Goal: Task Accomplishment & Management: Manage account settings

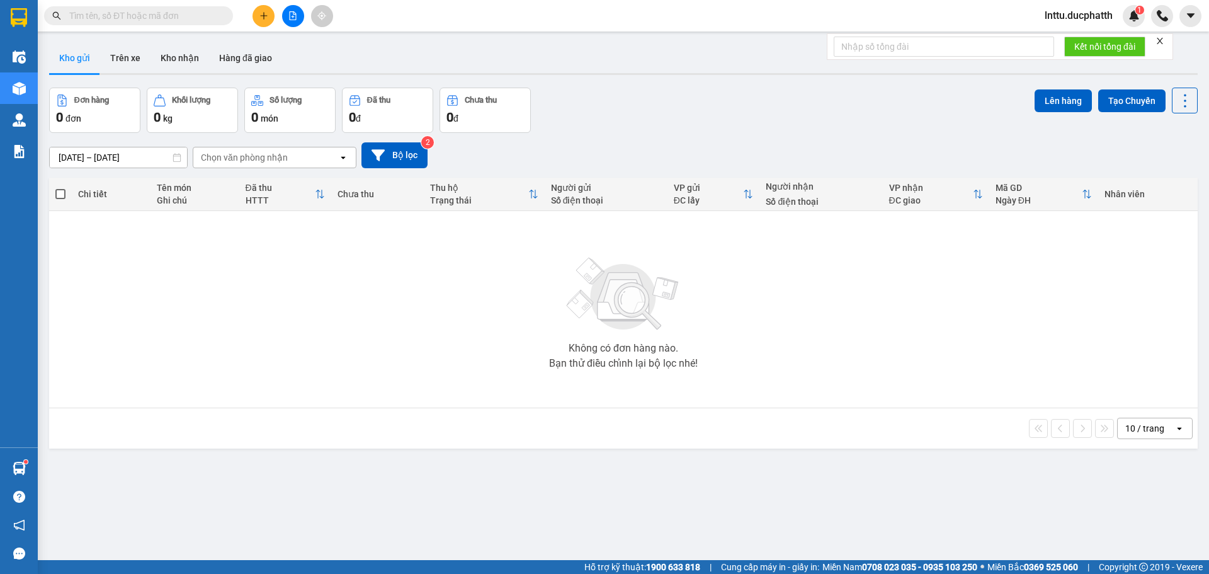
click at [156, 16] on input "text" at bounding box center [143, 16] width 149 height 14
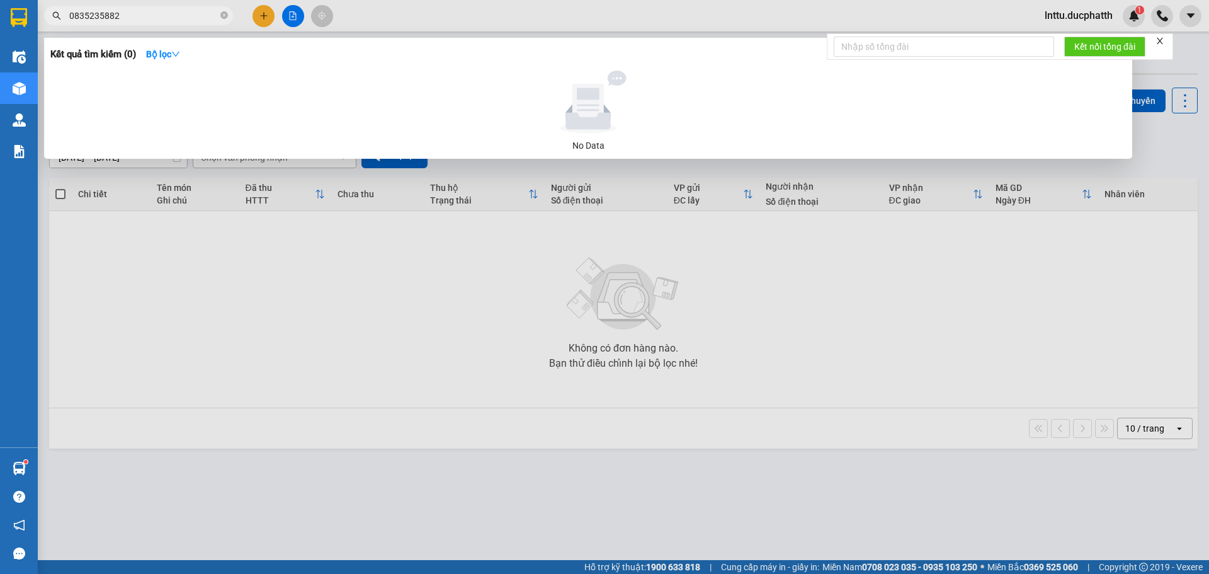
type input "0835235882"
click at [154, 8] on span "0835235882" at bounding box center [138, 15] width 189 height 19
drag, startPoint x: 154, startPoint y: 8, endPoint x: 133, endPoint y: 13, distance: 21.2
click at [154, 9] on span "0835235882" at bounding box center [138, 15] width 189 height 19
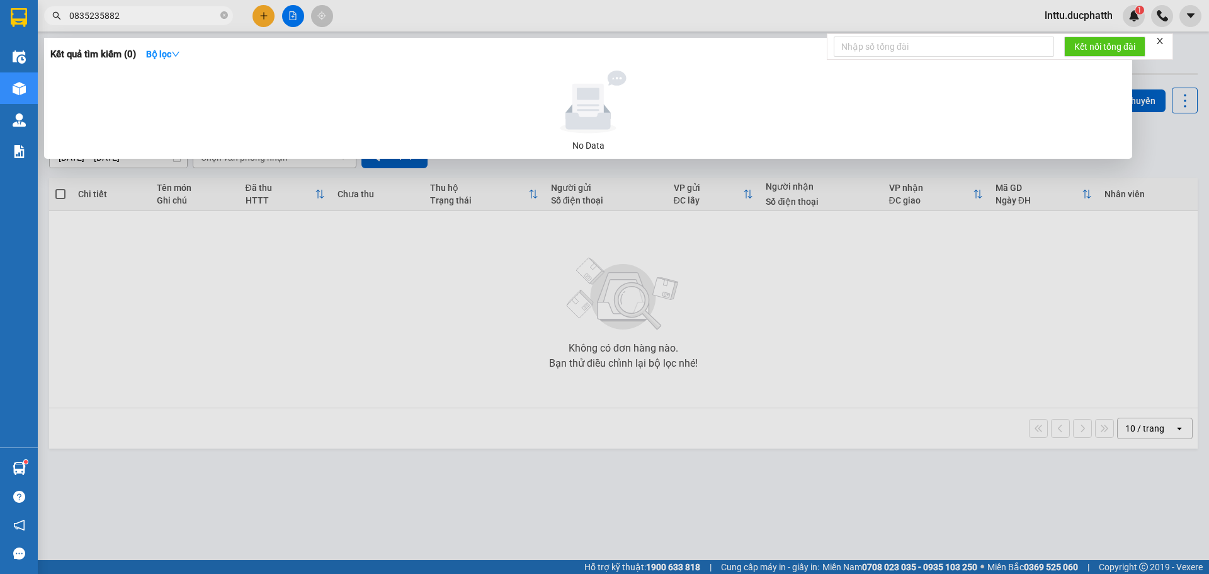
click at [111, 21] on input "0835235882" at bounding box center [143, 16] width 149 height 14
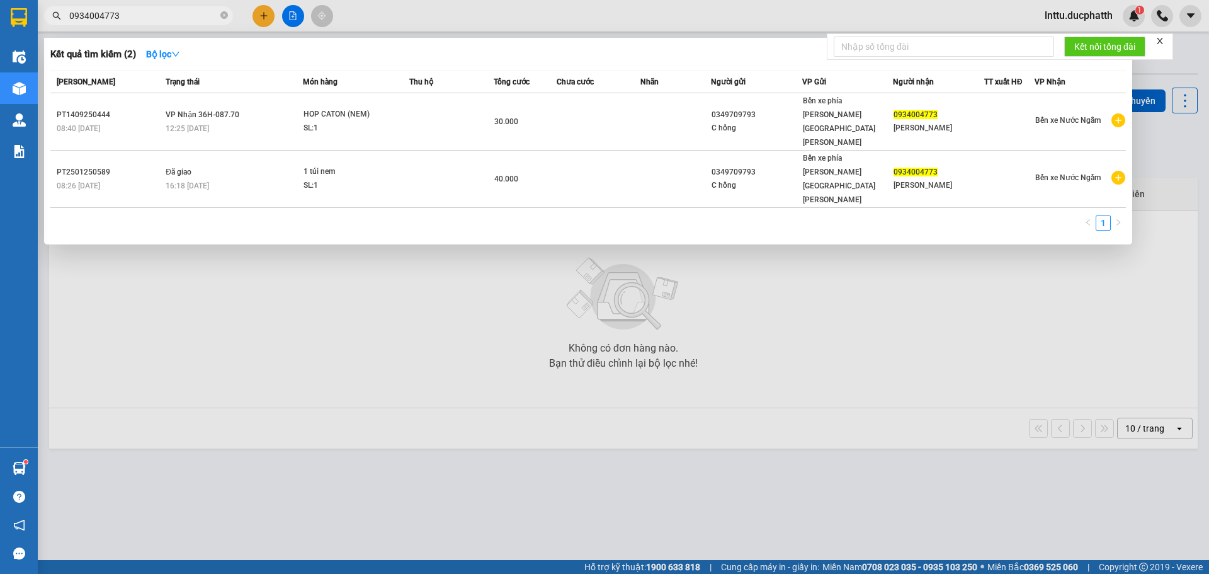
type input "0934004773"
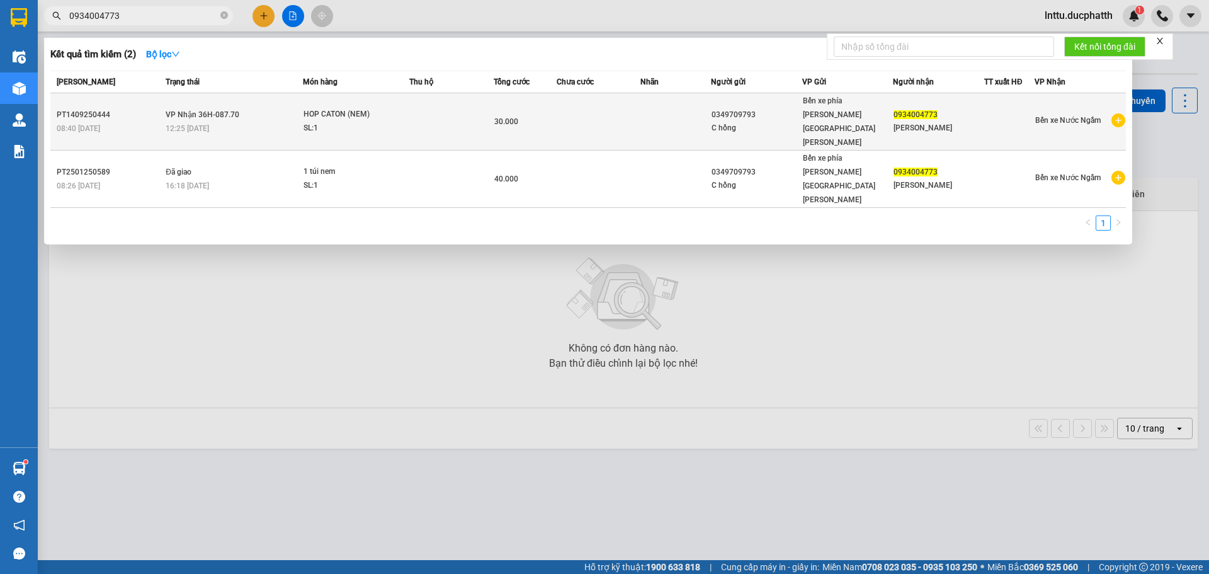
click at [356, 122] on div "SL: 1" at bounding box center [351, 129] width 94 height 14
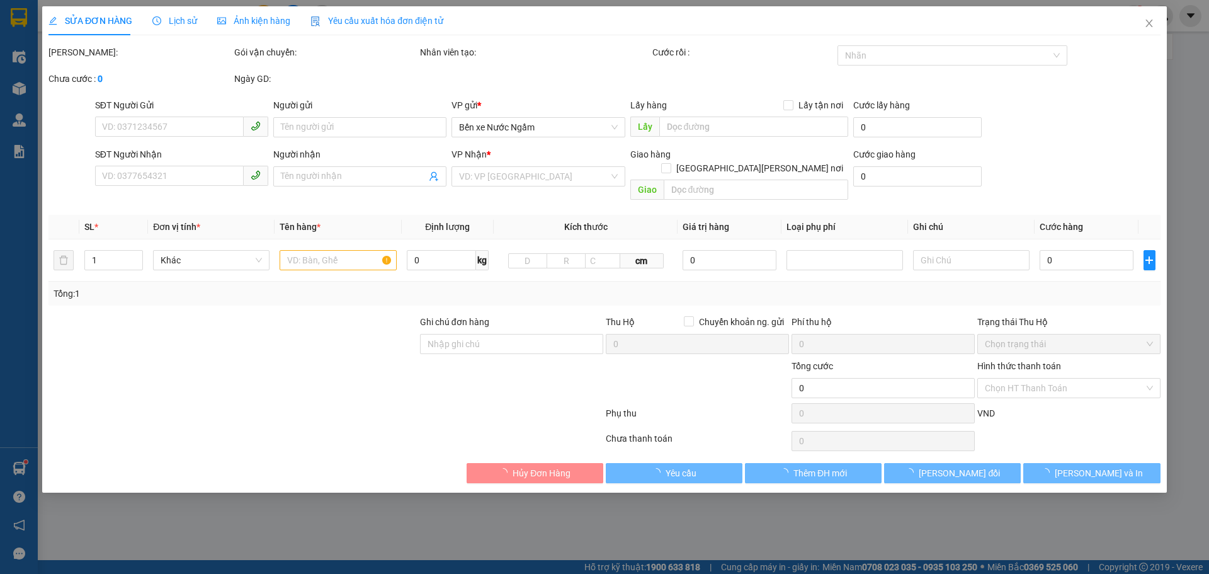
type input "0349709793"
type input "C hồng"
type input "0934004773"
type input "[PERSON_NAME]"
type input "30.000"
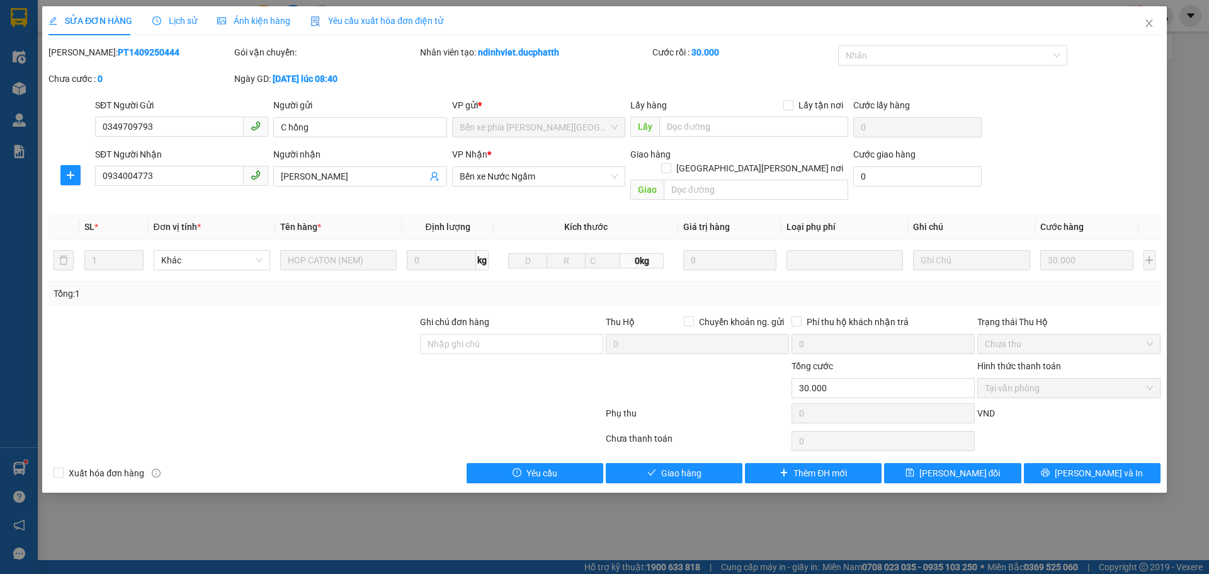
click at [182, 21] on span "Lịch sử" at bounding box center [174, 21] width 45 height 10
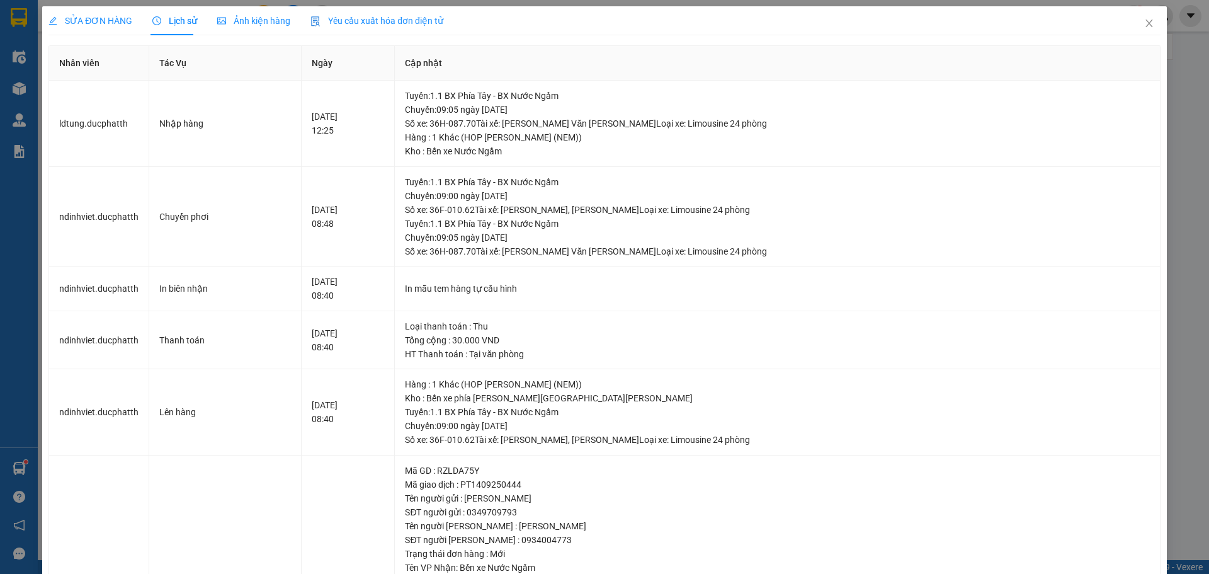
click at [99, 26] on div "SỬA ĐƠN HÀNG" at bounding box center [91, 21] width 84 height 14
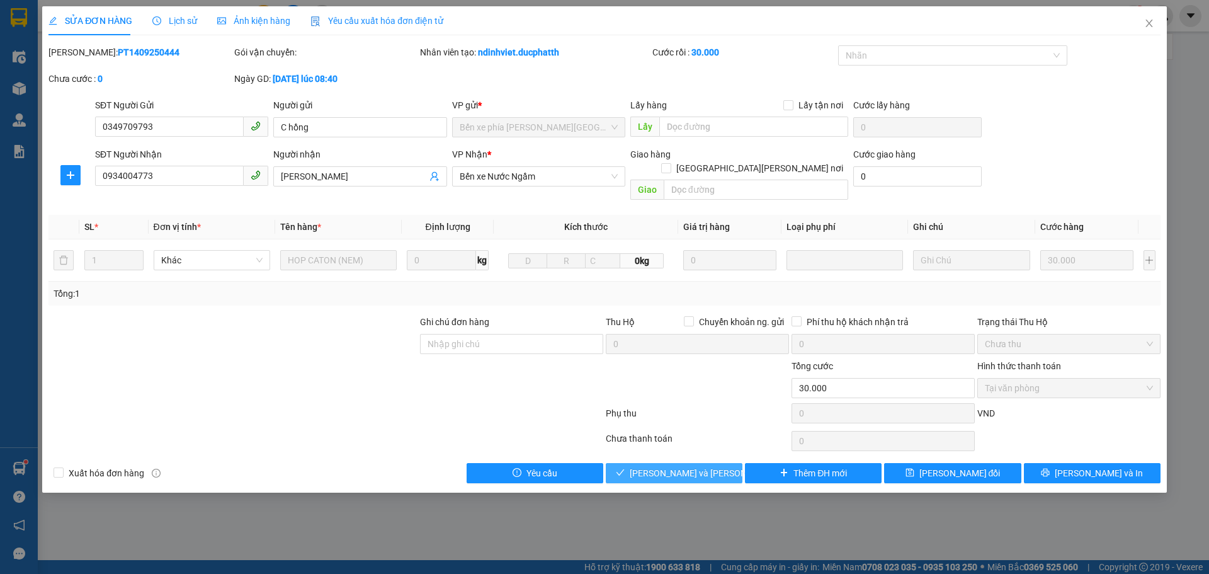
click at [649, 466] on span "[PERSON_NAME] và [PERSON_NAME] hàng" at bounding box center [715, 473] width 170 height 14
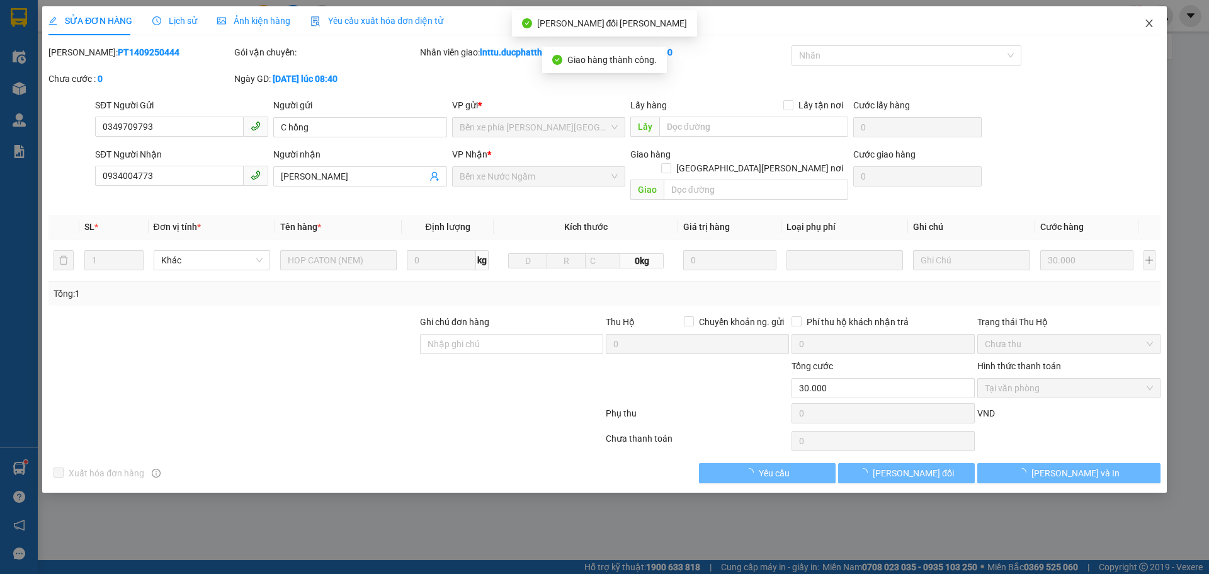
click at [1146, 26] on icon "close" at bounding box center [1150, 23] width 10 height 10
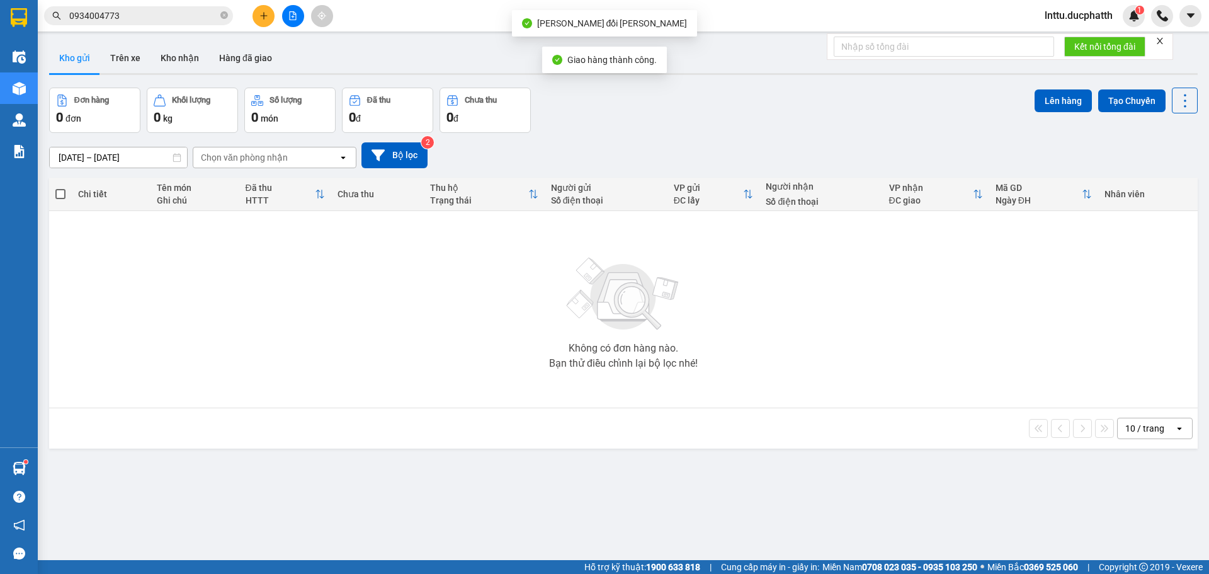
click at [169, 18] on input "0934004773" at bounding box center [143, 16] width 149 height 14
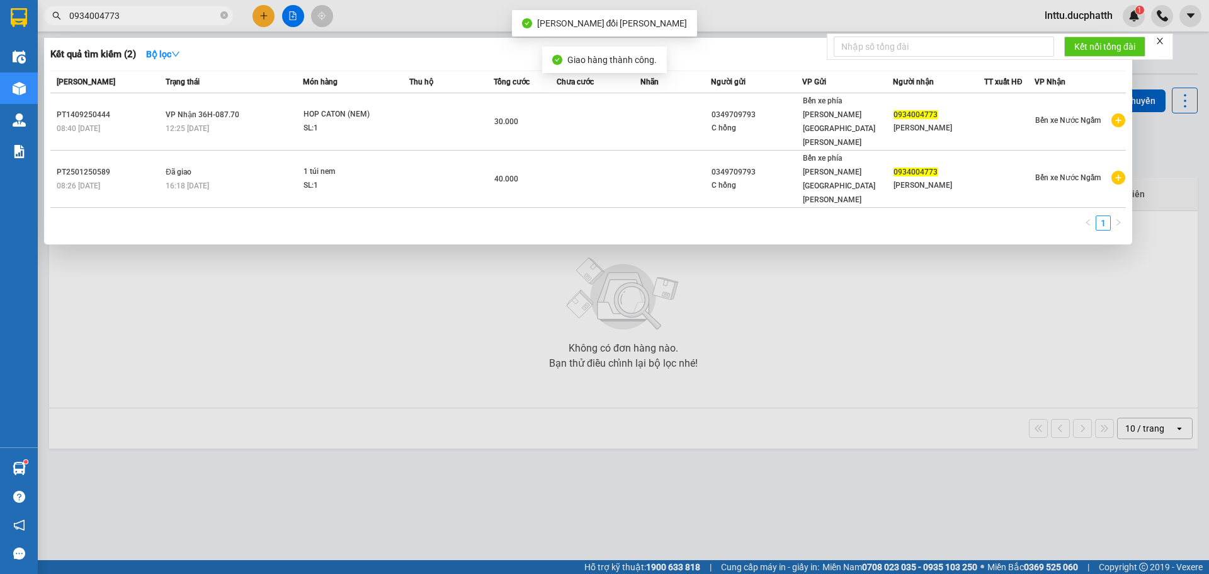
click at [169, 18] on input "0934004773" at bounding box center [143, 16] width 149 height 14
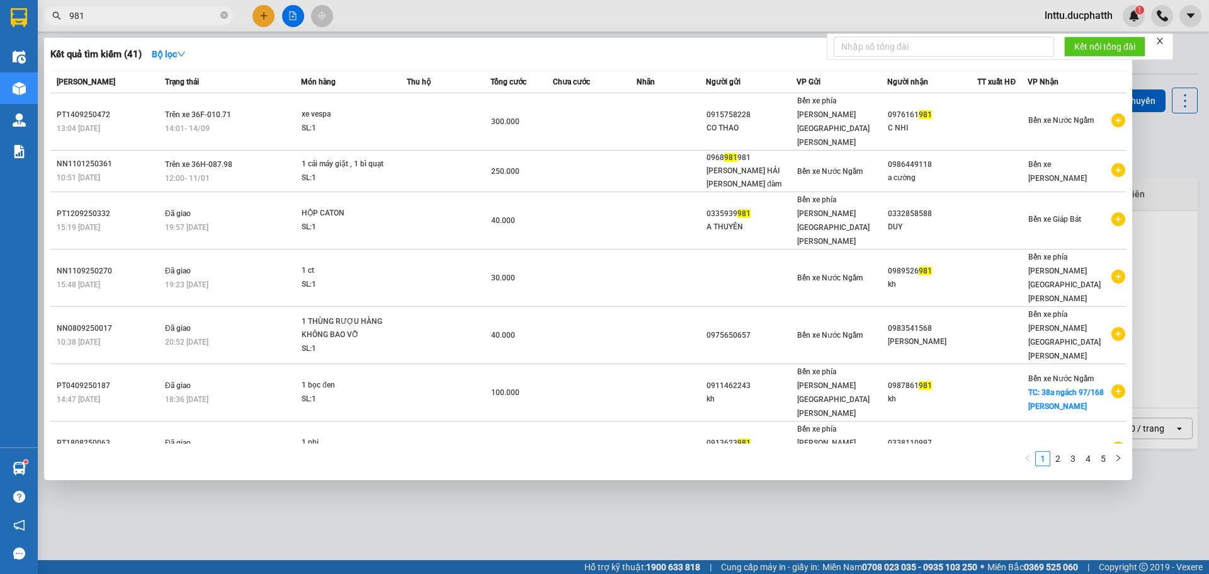
click at [100, 18] on input "981" at bounding box center [143, 16] width 149 height 14
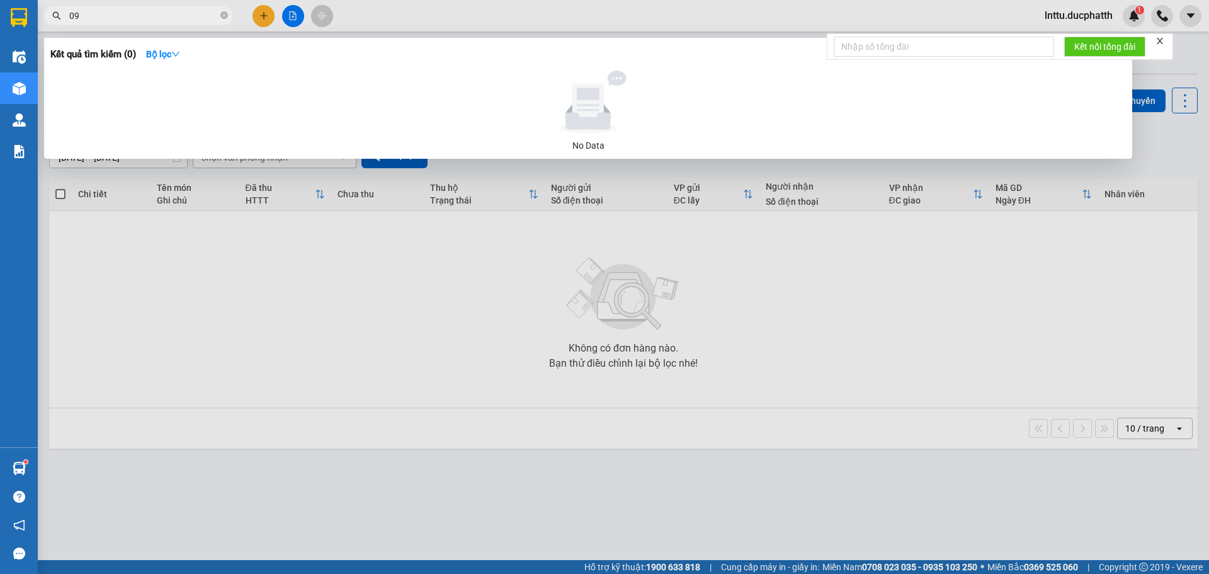
type input "0"
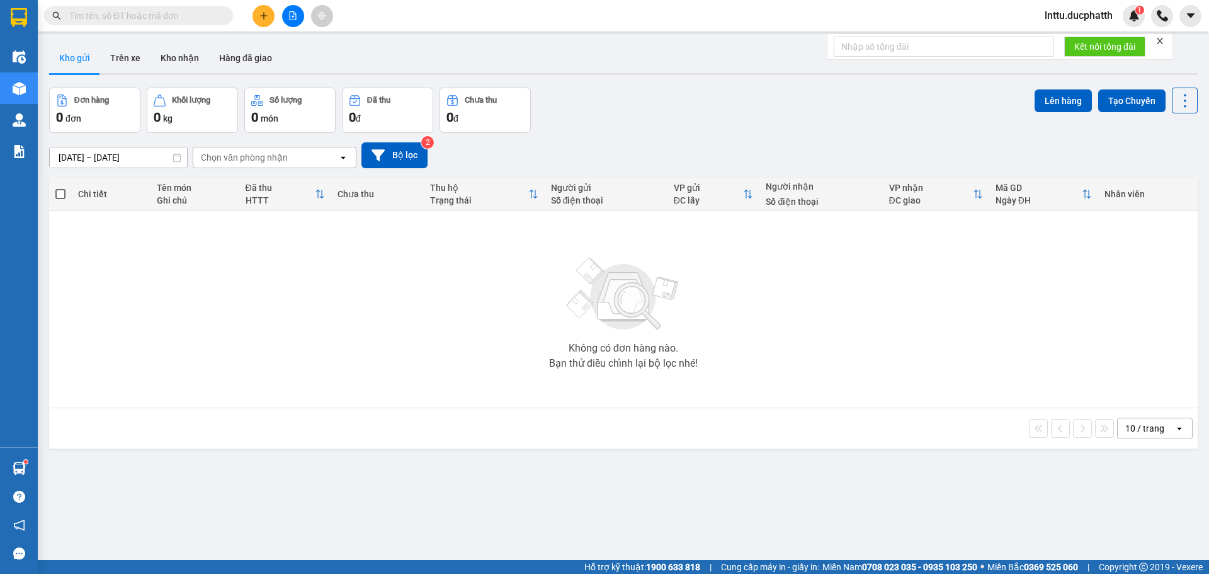
click at [136, 14] on input "text" at bounding box center [143, 16] width 149 height 14
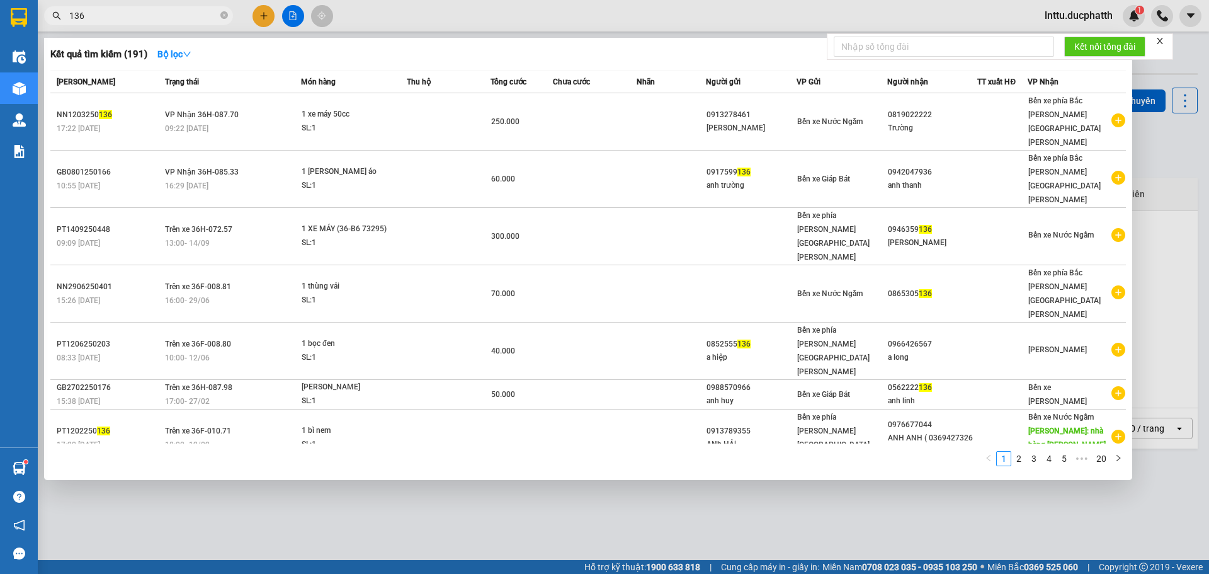
type input "136"
